Goal: Transaction & Acquisition: Purchase product/service

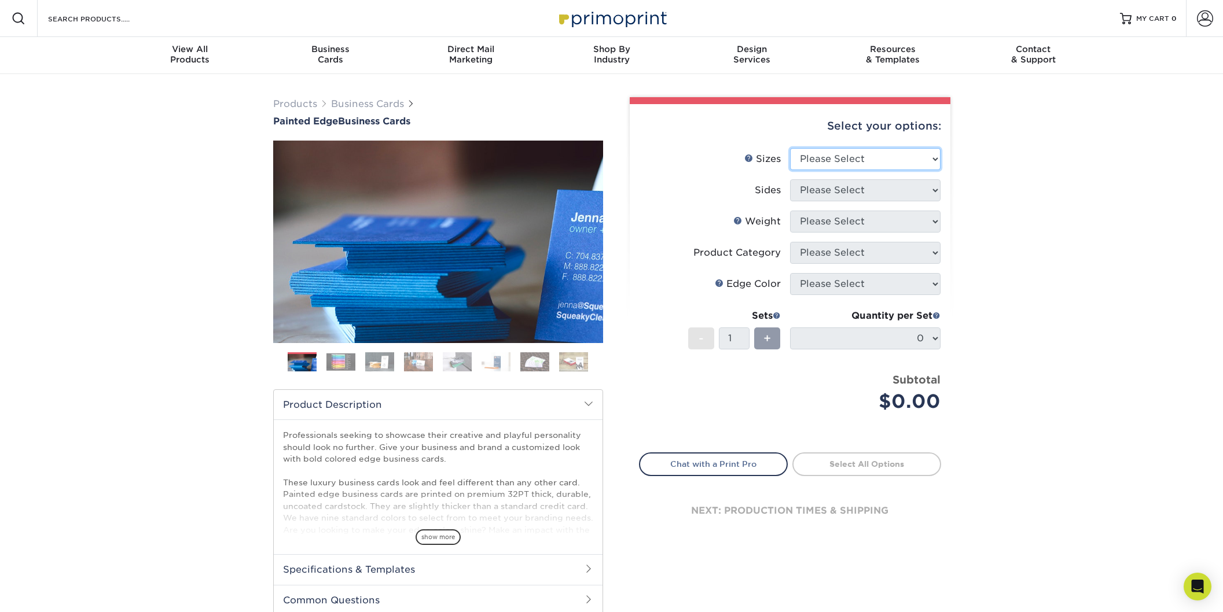
click at [888, 166] on select "Please Select 2" x 3.5" - Standard 2.125" x 3.375" - European 2.5" x 2.5" - Squ…" at bounding box center [865, 159] width 150 height 22
select select "2.00x3.50"
click at [790, 148] on select "Please Select 2" x 3.5" - Standard 2.125" x 3.375" - European 2.5" x 2.5" - Squ…" at bounding box center [865, 159] width 150 height 22
click at [886, 188] on select "Please Select" at bounding box center [865, 190] width 150 height 22
select select "13abbda7-1d64-4f25-8bb2-c179b224825d"
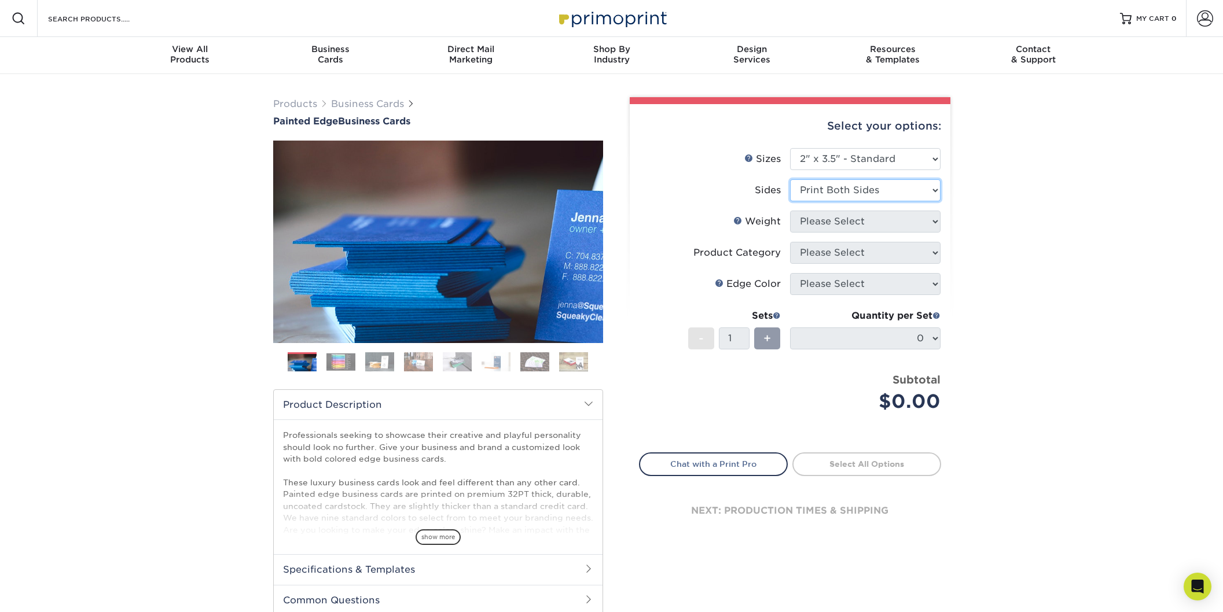
click at [790, 179] on select "Please Select Print Both Sides Print Front Only" at bounding box center [865, 190] width 150 height 22
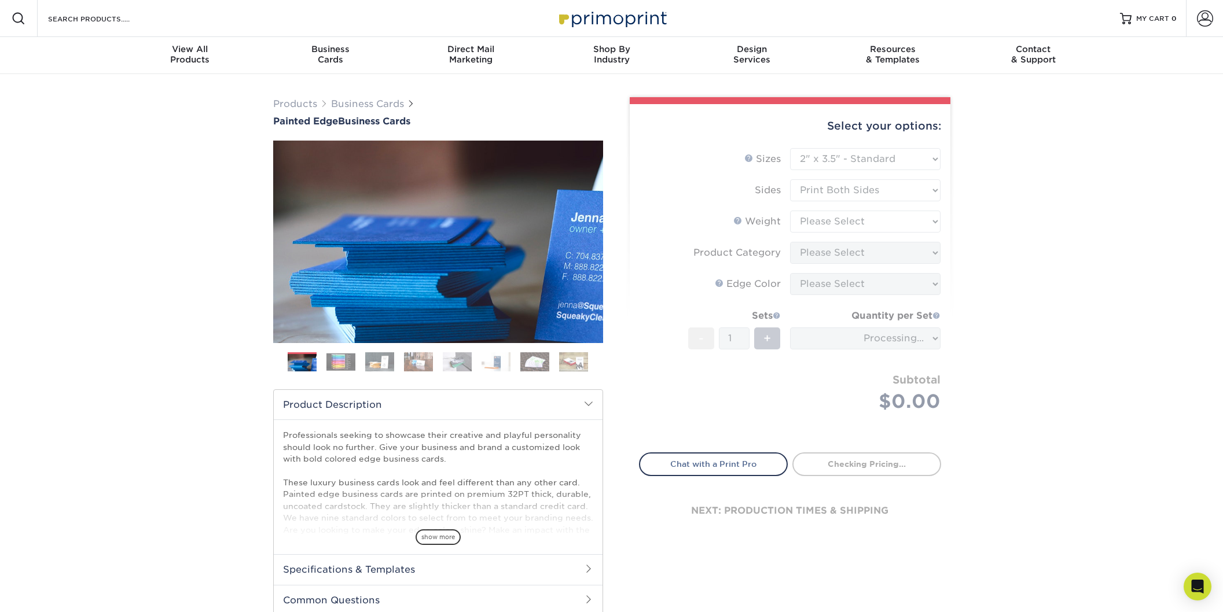
click at [873, 218] on form "Sizes Help Sizes Please Select 2" x 3.5" - Standard 2.125" x 3.375" - European …" at bounding box center [790, 293] width 302 height 291
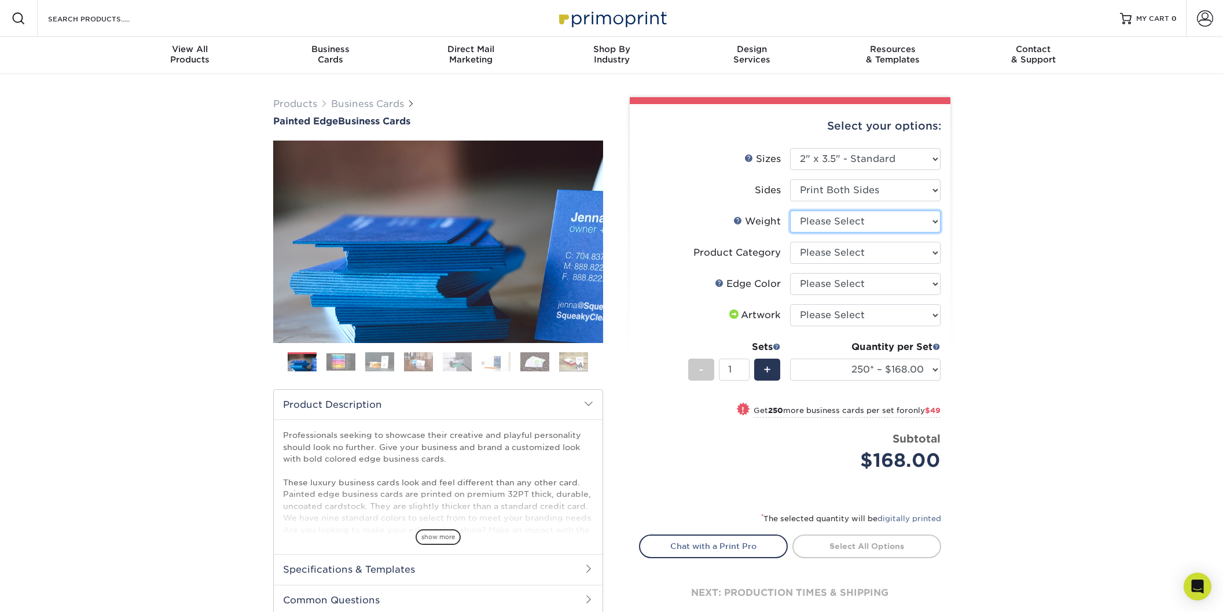
click at [892, 222] on select "Please Select 32PTUC" at bounding box center [865, 222] width 150 height 22
select select "32PTUC"
click at [790, 211] on select "Please Select 32PTUC" at bounding box center [865, 222] width 150 height 22
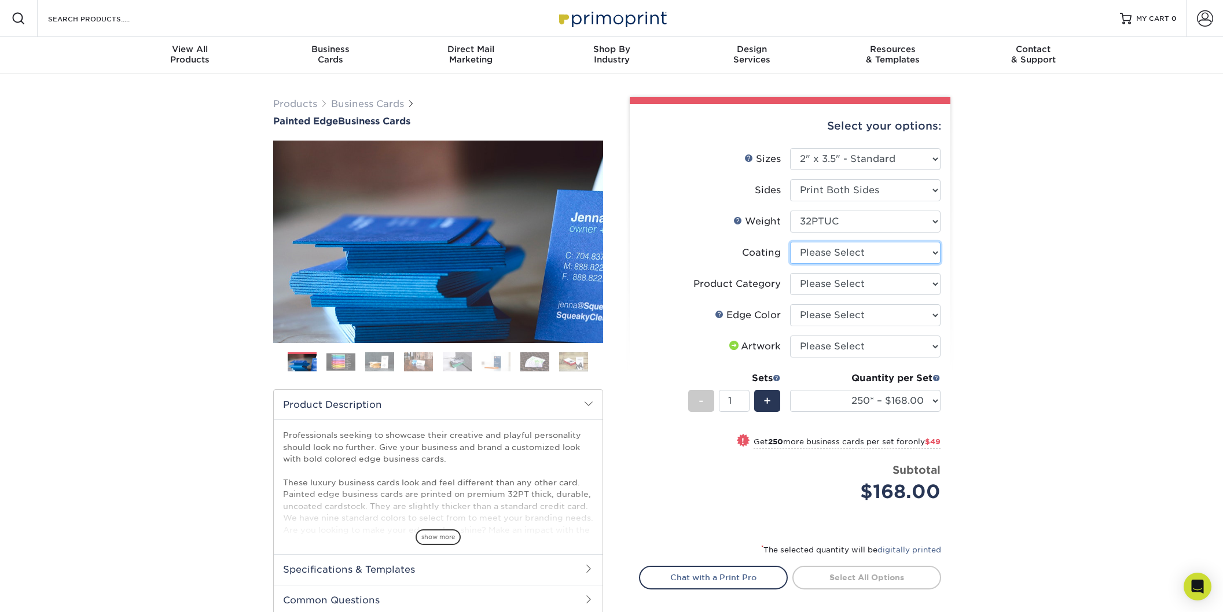
click at [871, 252] on select at bounding box center [865, 253] width 150 height 22
select select "3e7618de-abca-4bda-9f97-8b9129e913d8"
click at [790, 242] on select at bounding box center [865, 253] width 150 height 22
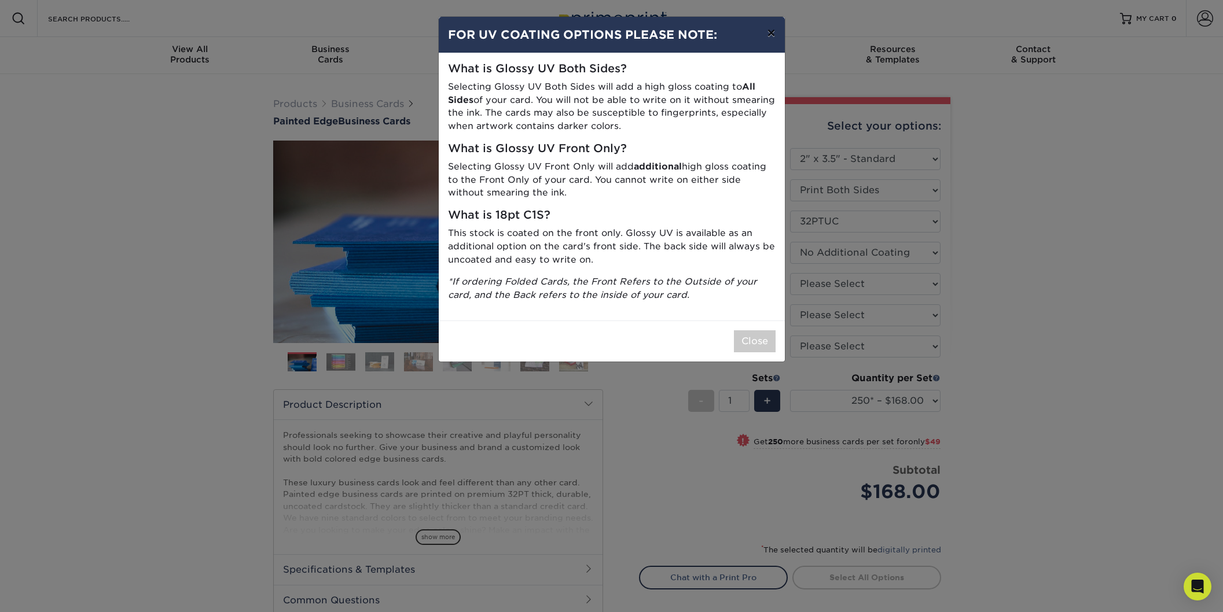
click at [765, 38] on button "×" at bounding box center [771, 33] width 27 height 32
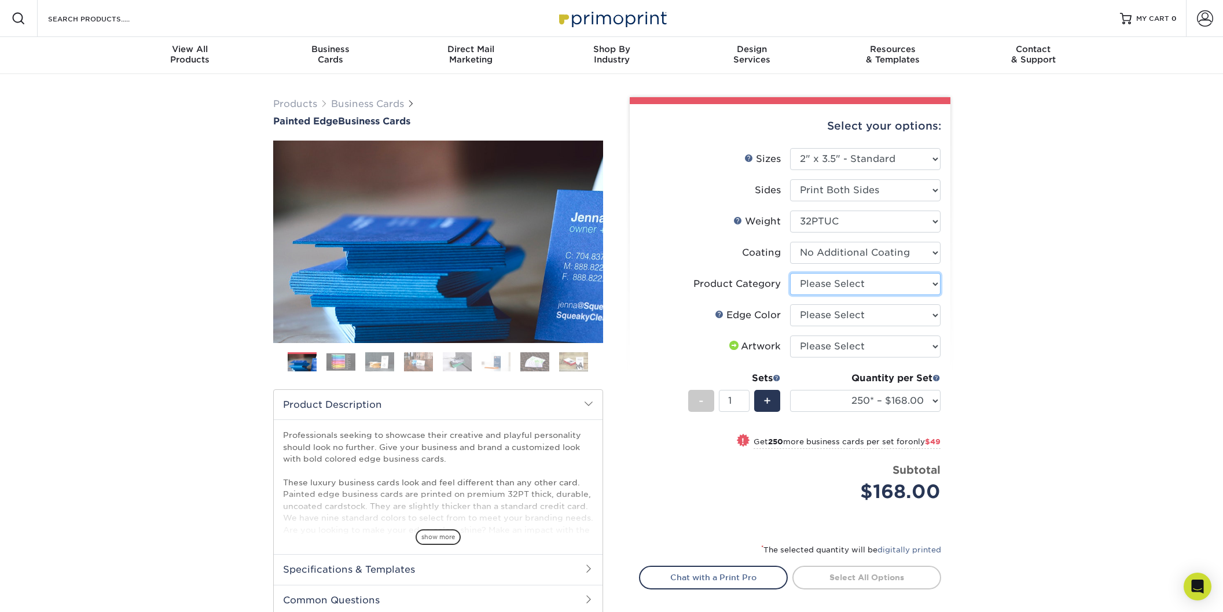
click at [857, 281] on select "Please Select Business Cards" at bounding box center [865, 284] width 150 height 22
select select "3b5148f1-0588-4f88-a218-97bcfdce65c1"
click at [790, 273] on select "Please Select Business Cards" at bounding box center [865, 284] width 150 height 22
click at [864, 313] on select "Please Select Charcoal Black Brown Blue Pearlescent Blue Pearlescent Gold Pearl…" at bounding box center [865, 315] width 150 height 22
click at [871, 324] on select "Please Select Charcoal Black Brown Blue Pearlescent Blue Pearlescent Gold Pearl…" at bounding box center [865, 315] width 150 height 22
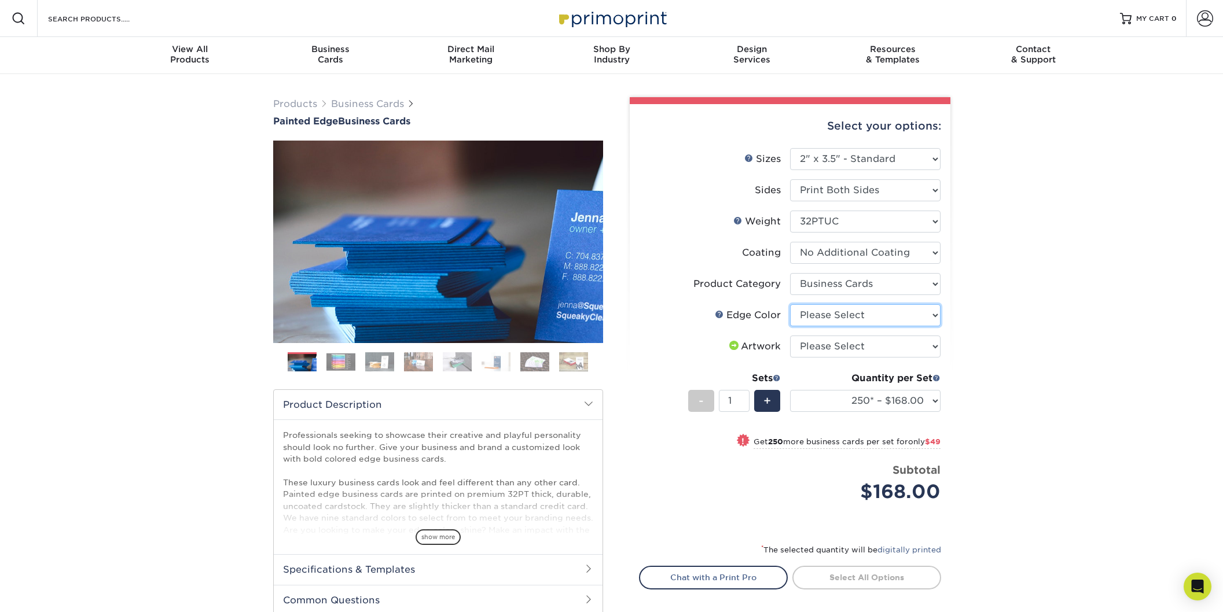
select select "e42633f1-b123-4179-bb8a-cf3a693d9207"
click at [790, 304] on select "Please Select Charcoal Black Brown Blue Pearlescent Blue Pearlescent Gold Pearl…" at bounding box center [865, 315] width 150 height 22
click at [354, 357] on img at bounding box center [340, 362] width 29 height 18
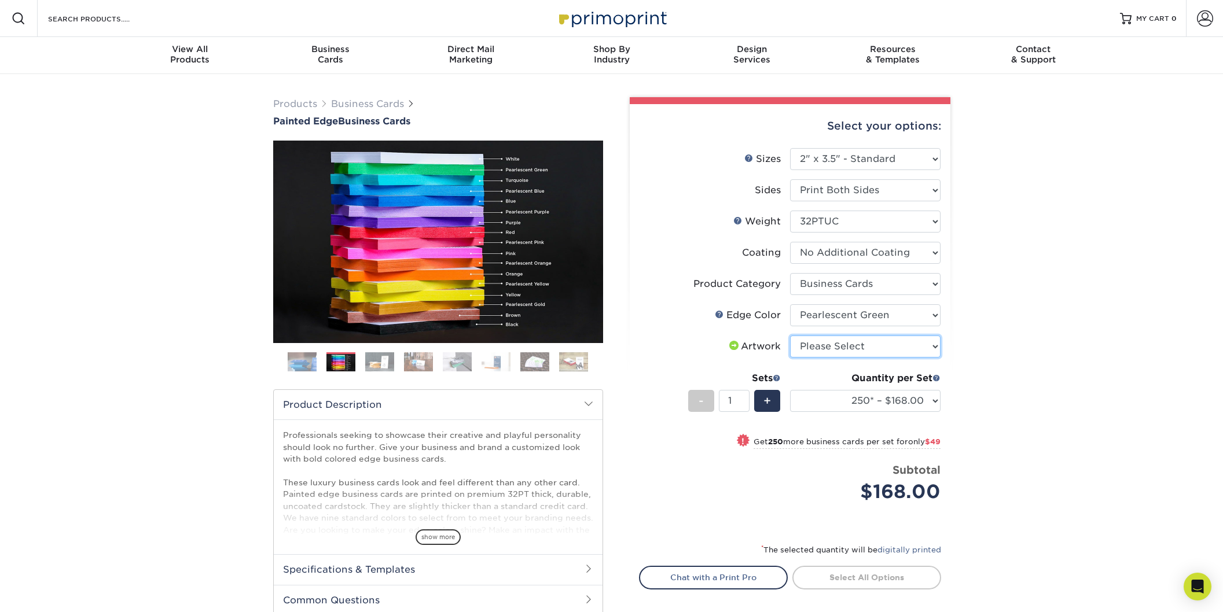
click at [887, 346] on select "Please Select I will upload files I need a design - $100" at bounding box center [865, 347] width 150 height 22
select select "upload"
click at [790, 336] on select "Please Select I will upload files I need a design - $100" at bounding box center [865, 347] width 150 height 22
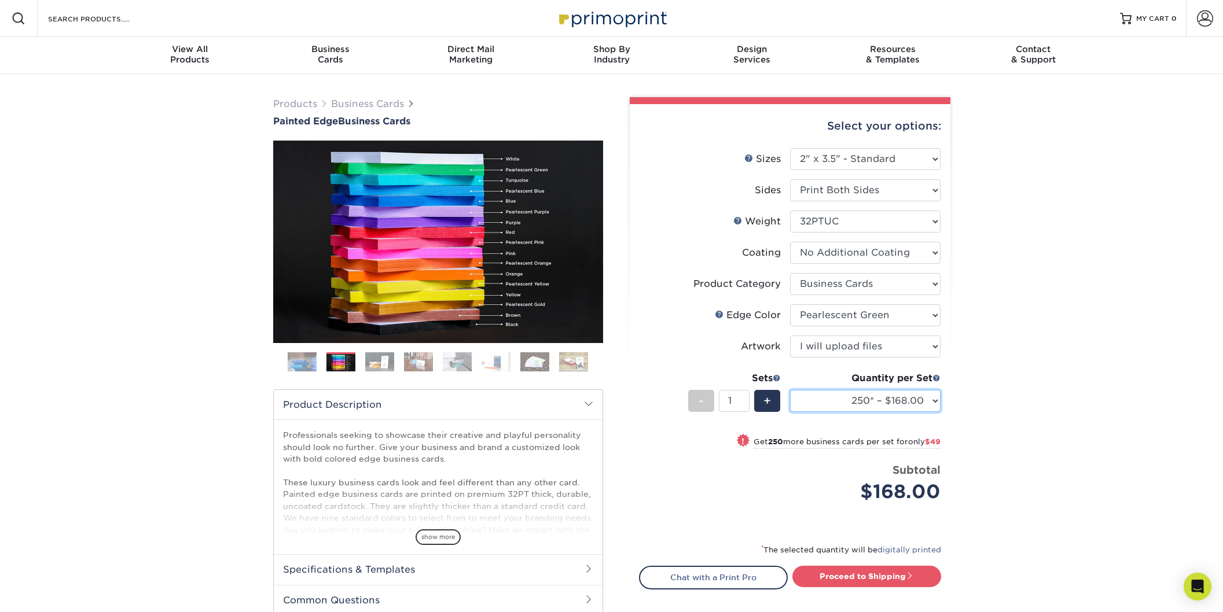
click at [910, 399] on select "250* – $168.00 500* – $217.00 1000* – $339.00" at bounding box center [865, 401] width 150 height 22
select select "500* – $217.00"
click at [790, 390] on select "250* – $168.00 500* – $217.00 1000* – $339.00" at bounding box center [865, 401] width 150 height 22
